Goal: Information Seeking & Learning: Find specific fact

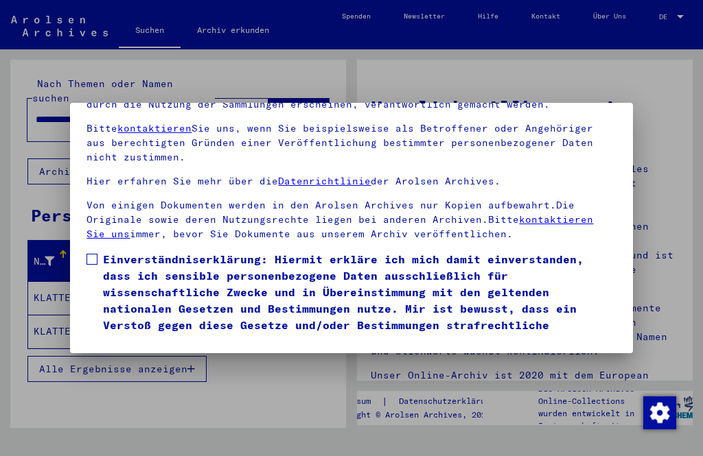
scroll to position [143, 0]
click at [90, 251] on label "Einverständniserklärung: Hiermit erkläre ich mich damit einverstanden, dass ich…" at bounding box center [350, 300] width 529 height 99
click at [134, 357] on button "Ich stimme zu" at bounding box center [138, 370] width 104 height 26
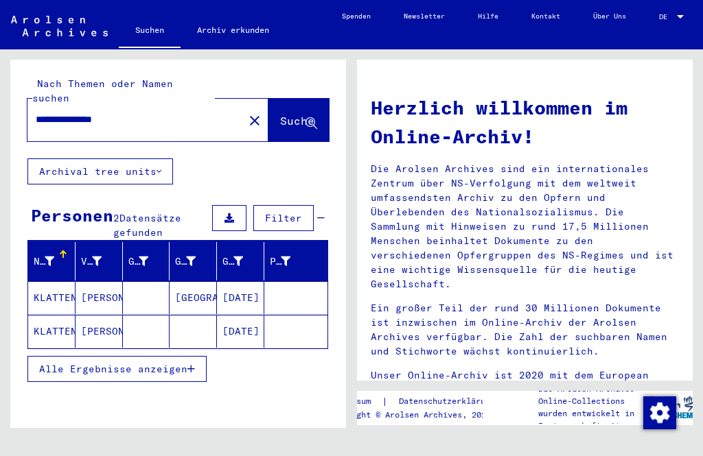
click at [100, 288] on mat-cell "[PERSON_NAME]" at bounding box center [98, 297] width 47 height 33
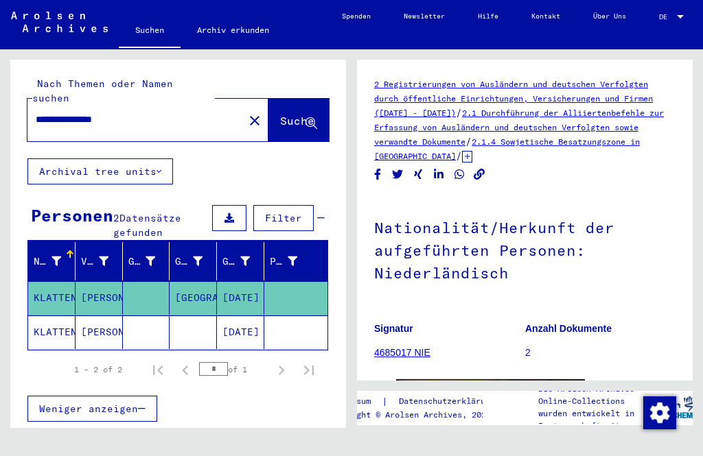
click at [90, 325] on mat-cell "[PERSON_NAME]" at bounding box center [98, 333] width 47 height 34
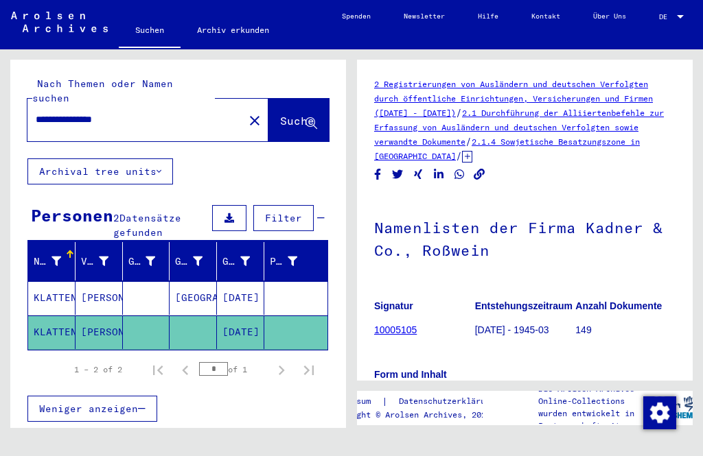
click at [98, 288] on mat-cell "[PERSON_NAME]" at bounding box center [98, 298] width 47 height 34
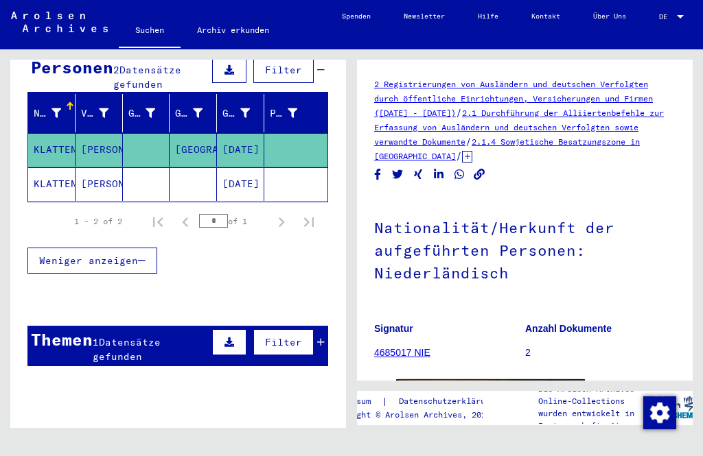
click at [2, 165] on div "**********" at bounding box center [175, 238] width 351 height 379
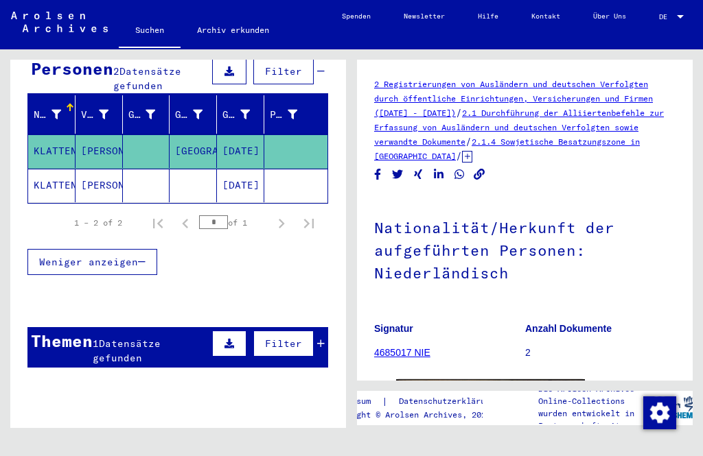
scroll to position [146, 0]
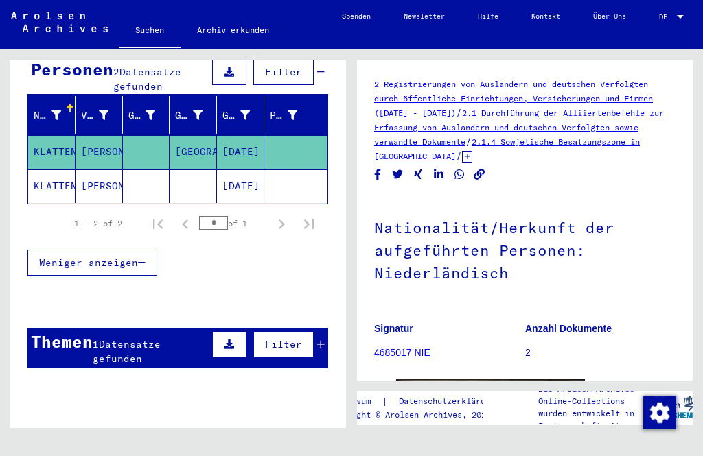
click at [117, 338] on span "Datensätze gefunden" at bounding box center [127, 351] width 68 height 27
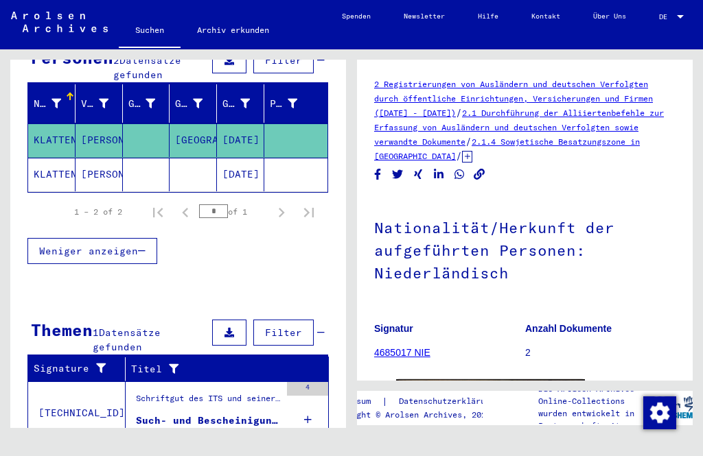
scroll to position [157, 0]
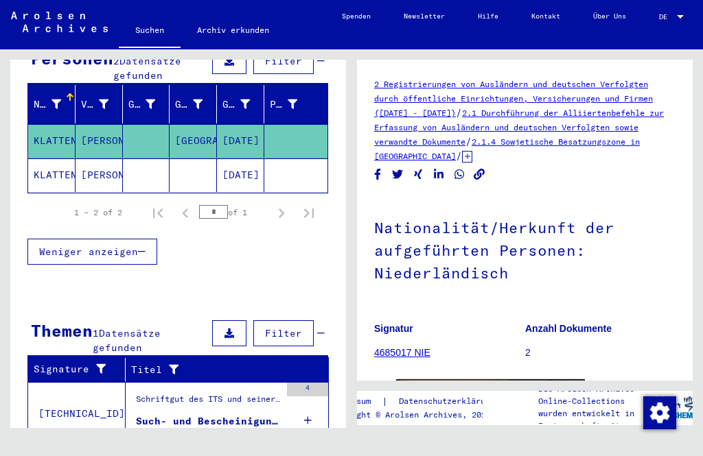
click at [161, 414] on div "Such- und Bescheinigungsvorgang Nr. 1.349.462 für [PERSON_NAME] geboren [DEMOGR…" at bounding box center [208, 421] width 144 height 14
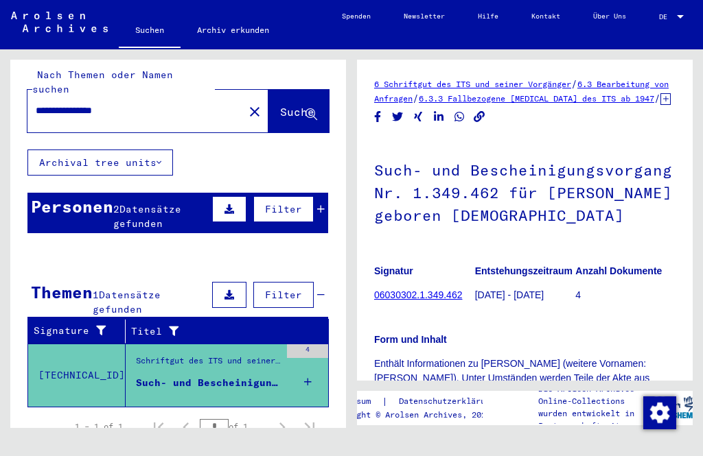
click at [135, 104] on input "**********" at bounding box center [136, 111] width 200 height 14
type input "*"
type input "**********"
click at [288, 110] on button "Suche" at bounding box center [298, 111] width 60 height 43
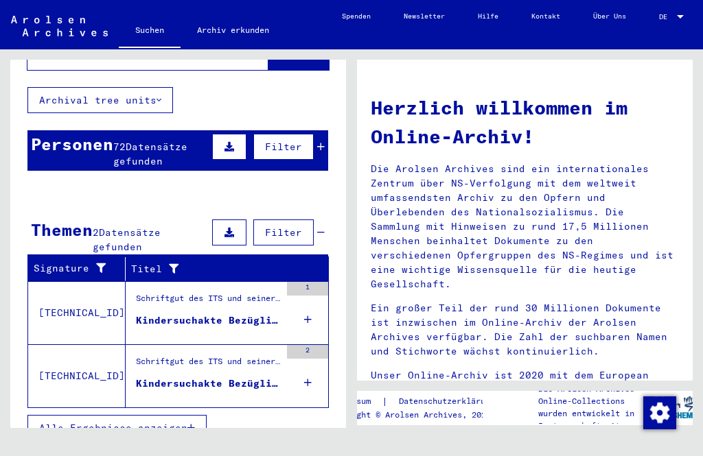
click at [7, 203] on div "**********" at bounding box center [175, 238] width 351 height 379
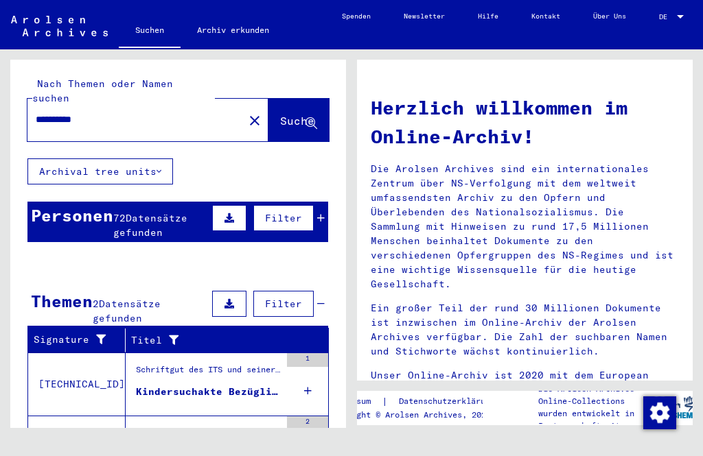
click at [75, 206] on div "Personen" at bounding box center [72, 215] width 82 height 25
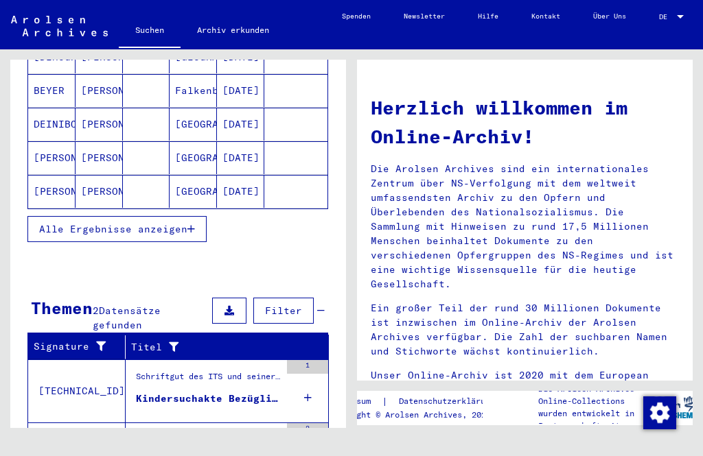
click at [8, 239] on div "**********" at bounding box center [175, 238] width 351 height 379
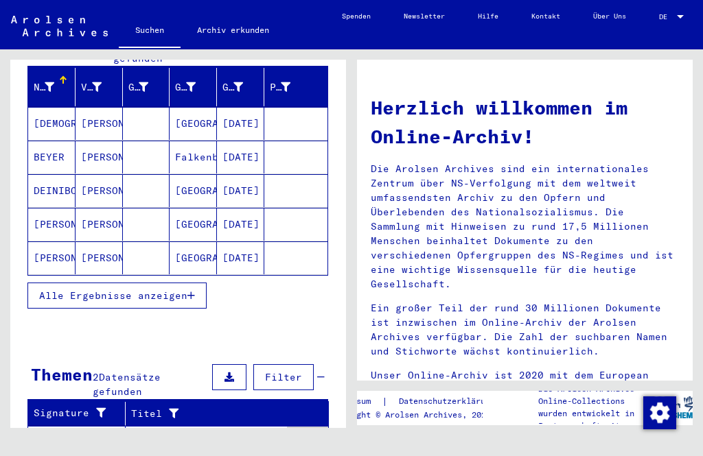
scroll to position [172, 0]
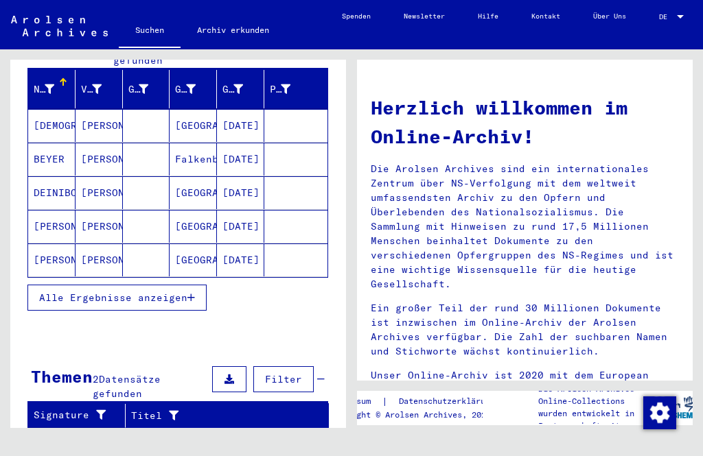
click at [60, 292] on span "Alle Ergebnisse anzeigen" at bounding box center [113, 298] width 148 height 12
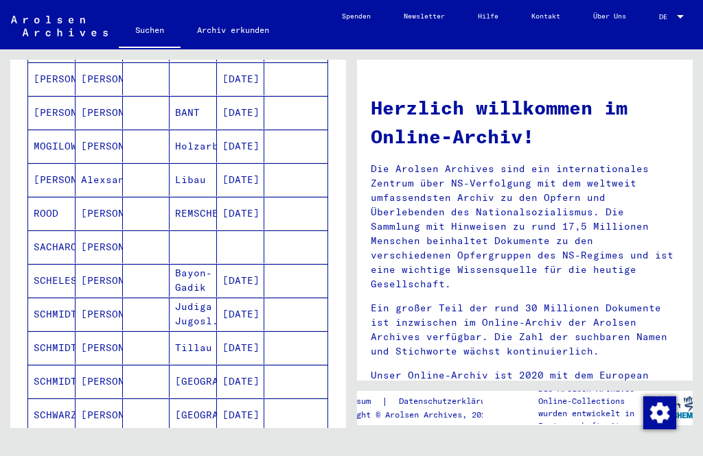
scroll to position [688, 0]
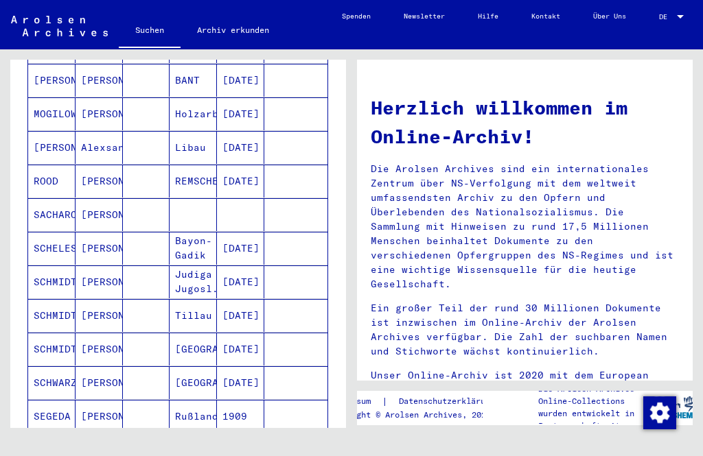
click at [283, 447] on icon "Next page" at bounding box center [281, 454] width 19 height 19
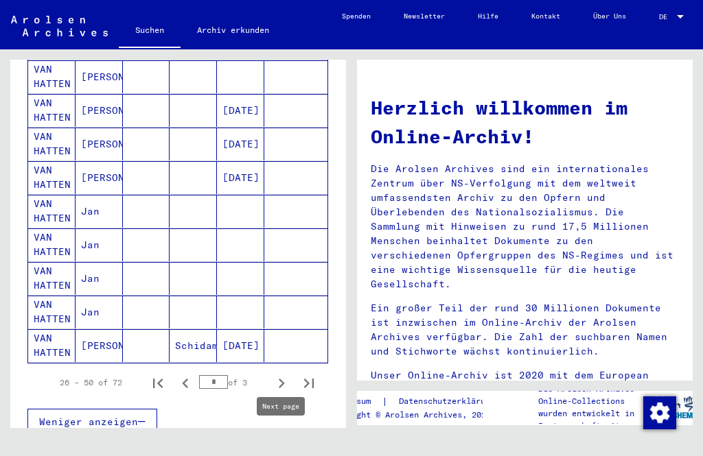
scroll to position [762, 0]
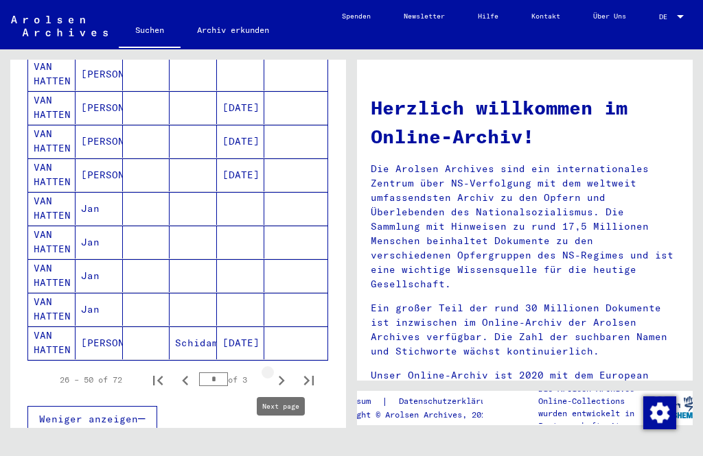
click at [283, 373] on icon "Next page" at bounding box center [281, 380] width 19 height 19
type input "*"
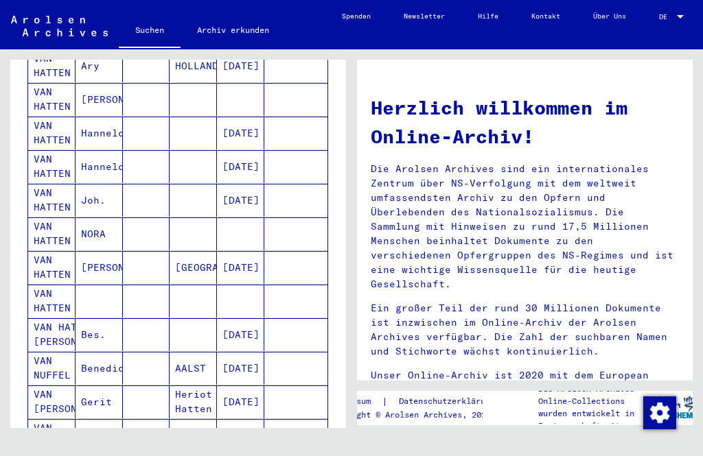
scroll to position [476, 0]
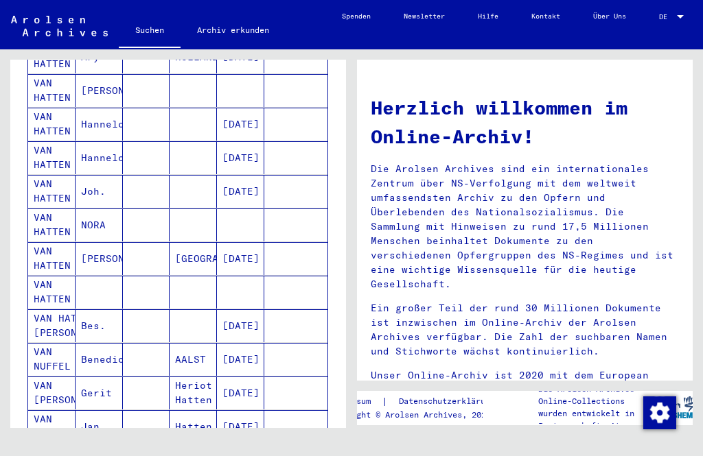
click at [47, 282] on mat-cell "VAN HATTEN" at bounding box center [51, 292] width 47 height 33
